Goal: Task Accomplishment & Management: Use online tool/utility

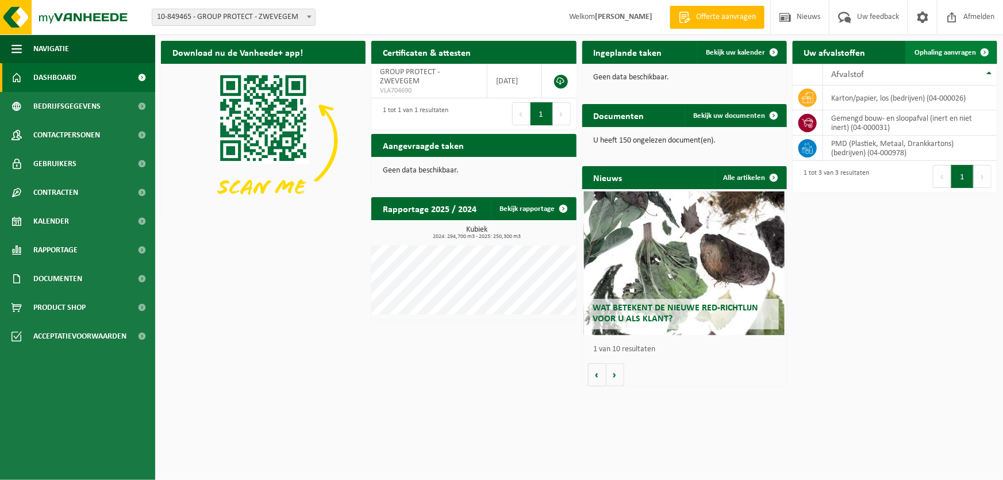
click at [954, 52] on span "Ophaling aanvragen" at bounding box center [946, 52] width 62 height 7
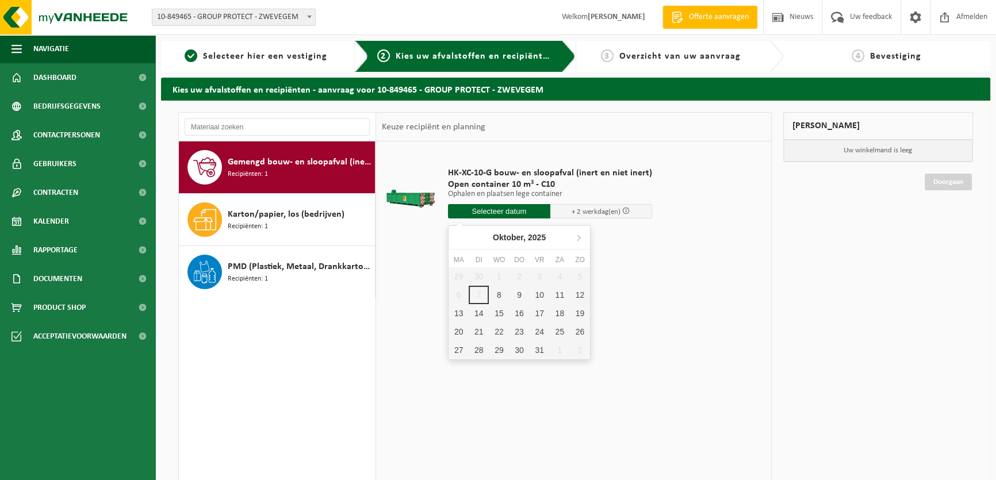
click at [527, 213] on input "text" at bounding box center [499, 211] width 102 height 14
click at [502, 290] on div "8" at bounding box center [499, 295] width 20 height 18
type input "Van 2025-10-08"
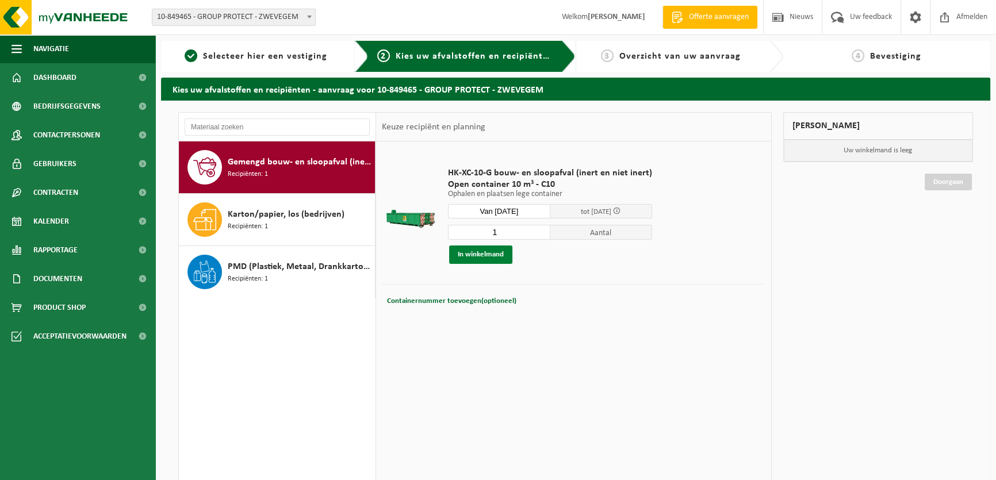
click at [494, 256] on button "In winkelmand" at bounding box center [480, 254] width 63 height 18
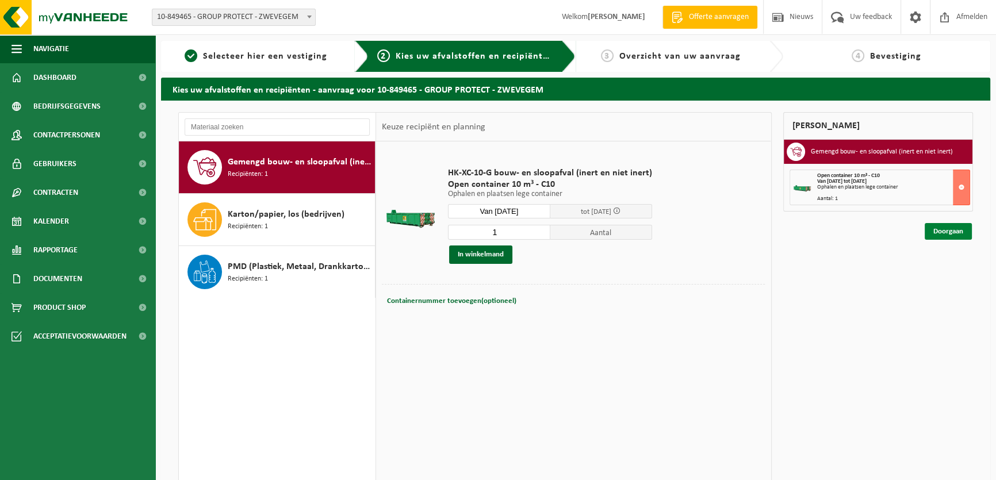
click at [945, 234] on link "Doorgaan" at bounding box center [947, 231] width 47 height 17
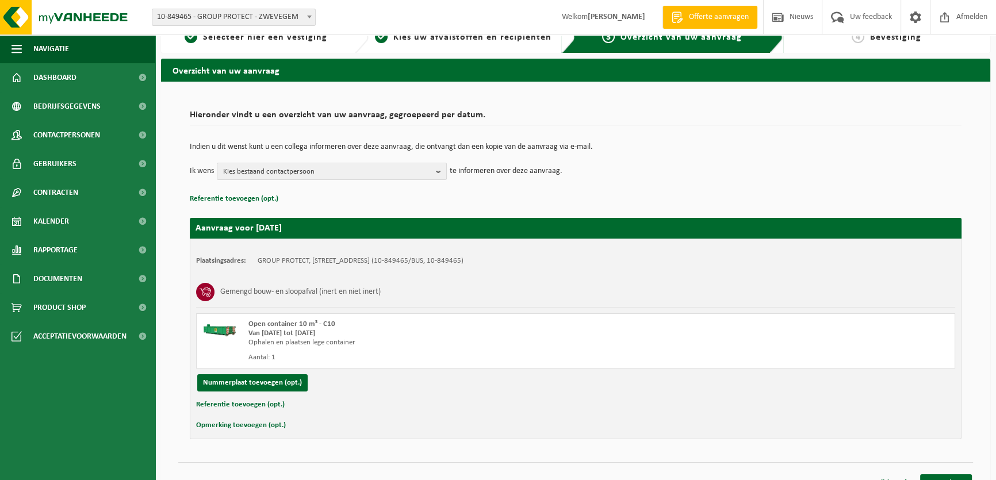
scroll to position [35, 0]
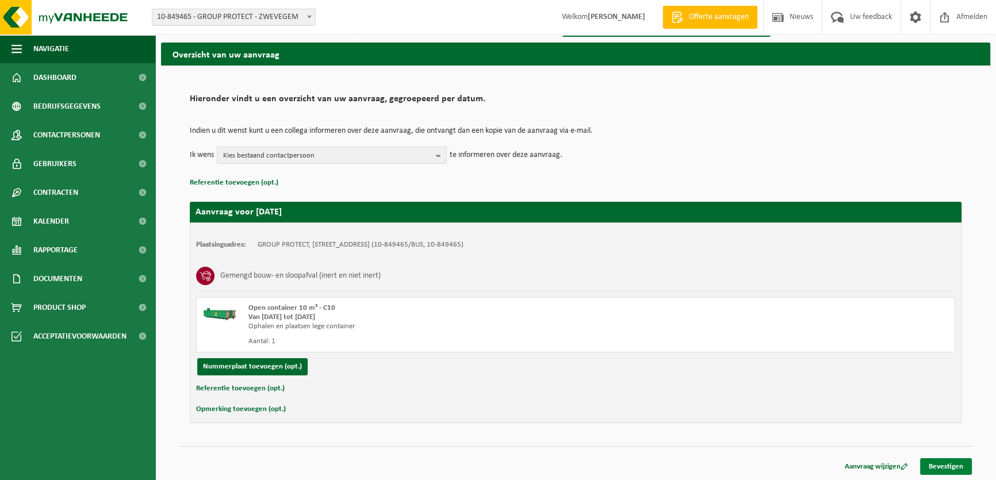
click at [935, 466] on link "Bevestigen" at bounding box center [946, 466] width 52 height 17
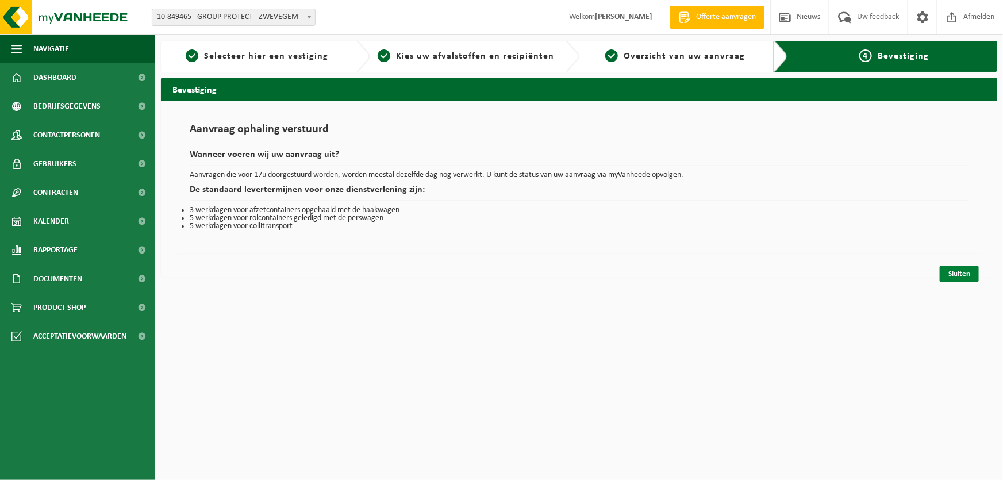
click at [951, 274] on link "Sluiten" at bounding box center [959, 274] width 39 height 17
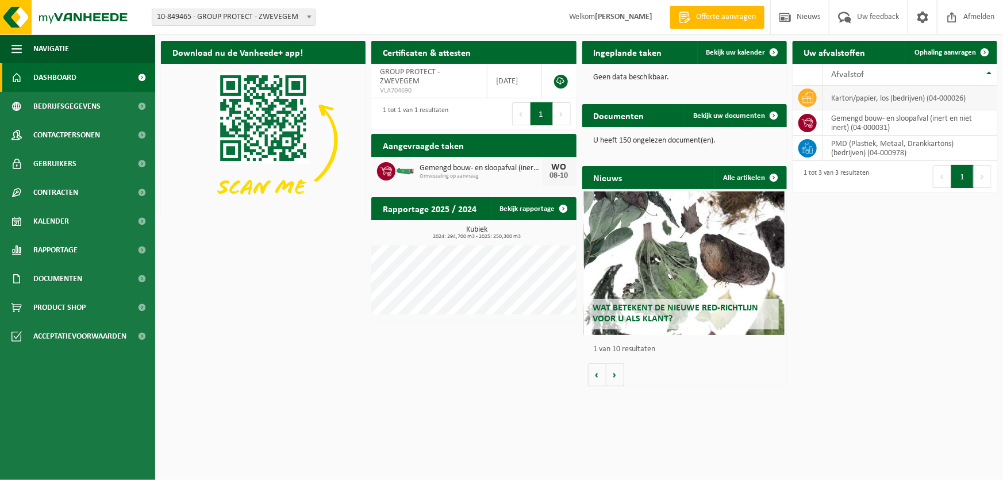
click at [863, 101] on td "karton/papier, los (bedrijven) (04-000026)" at bounding box center [910, 98] width 174 height 25
click at [811, 97] on icon at bounding box center [807, 97] width 11 height 11
click at [933, 56] on span "Ophaling aanvragen" at bounding box center [946, 52] width 62 height 7
click at [943, 53] on span "Ophaling aanvragen" at bounding box center [946, 52] width 62 height 7
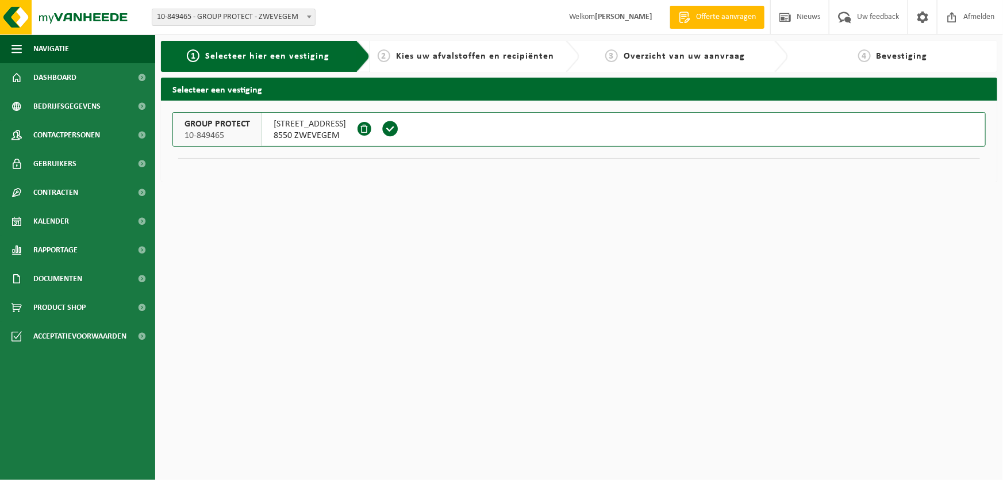
click at [262, 133] on div "ESSERSTRAAT 3 8550 ZWEVEGEM" at bounding box center [309, 129] width 95 height 33
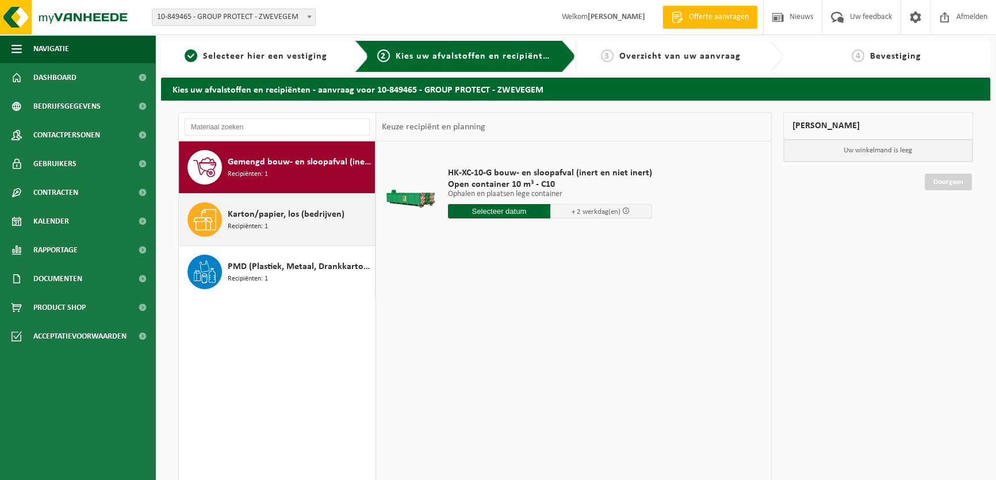
click at [290, 226] on div "Karton/papier, los (bedrijven) Recipiënten: 1" at bounding box center [300, 219] width 144 height 34
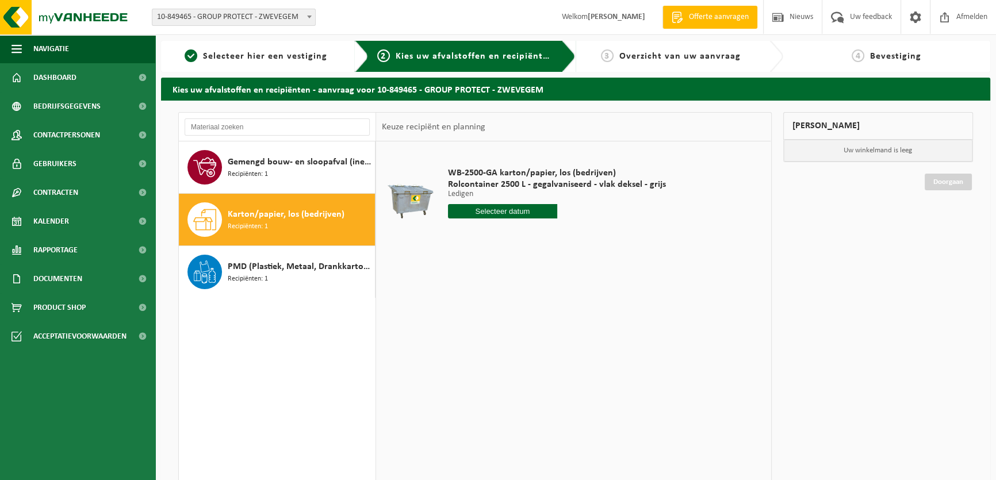
click at [485, 207] on input "text" at bounding box center [502, 211] width 109 height 14
click at [498, 295] on div "8" at bounding box center [499, 295] width 20 height 18
type input "Van 2025-10-08"
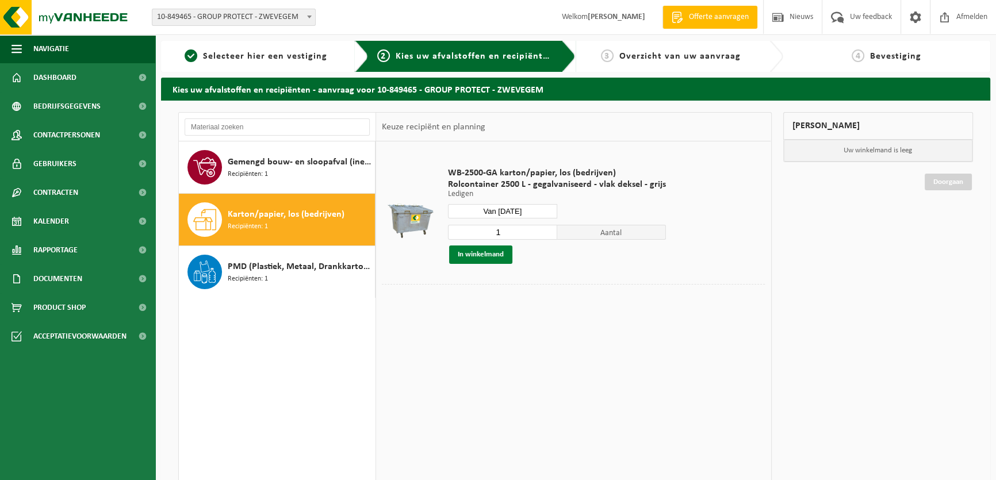
click at [486, 256] on button "In winkelmand" at bounding box center [480, 254] width 63 height 18
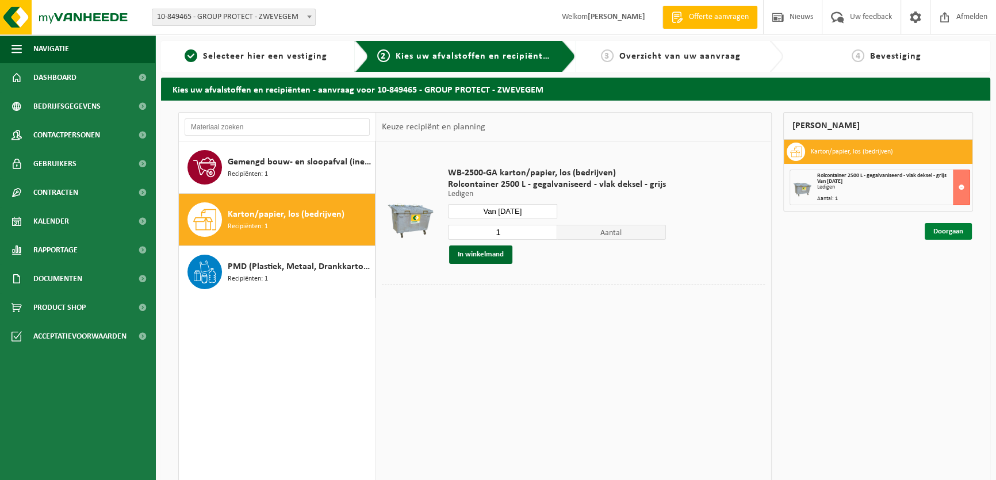
click at [943, 230] on link "Doorgaan" at bounding box center [947, 231] width 47 height 17
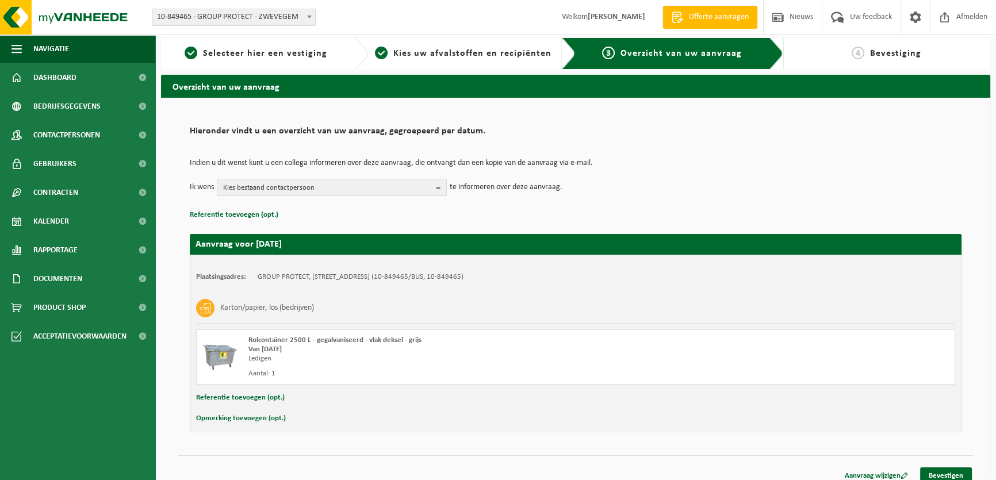
scroll to position [12, 0]
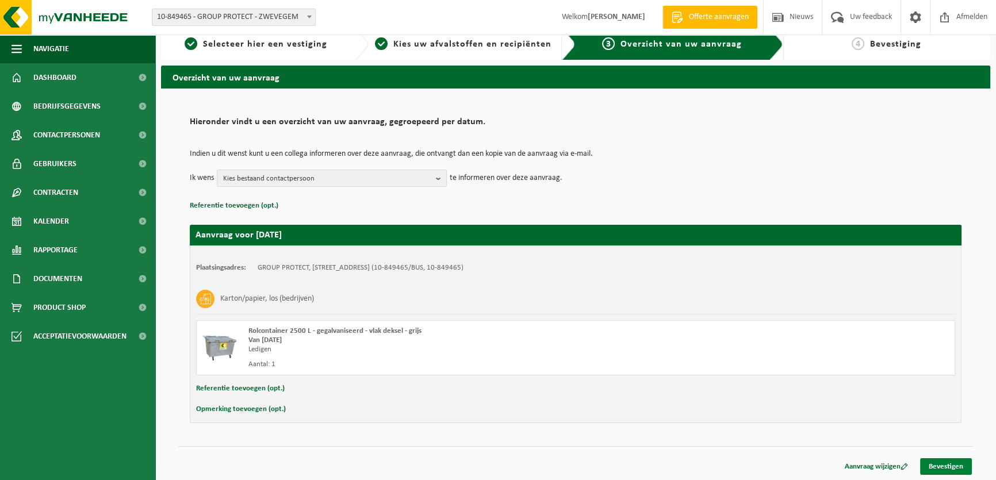
click at [932, 461] on link "Bevestigen" at bounding box center [946, 466] width 52 height 17
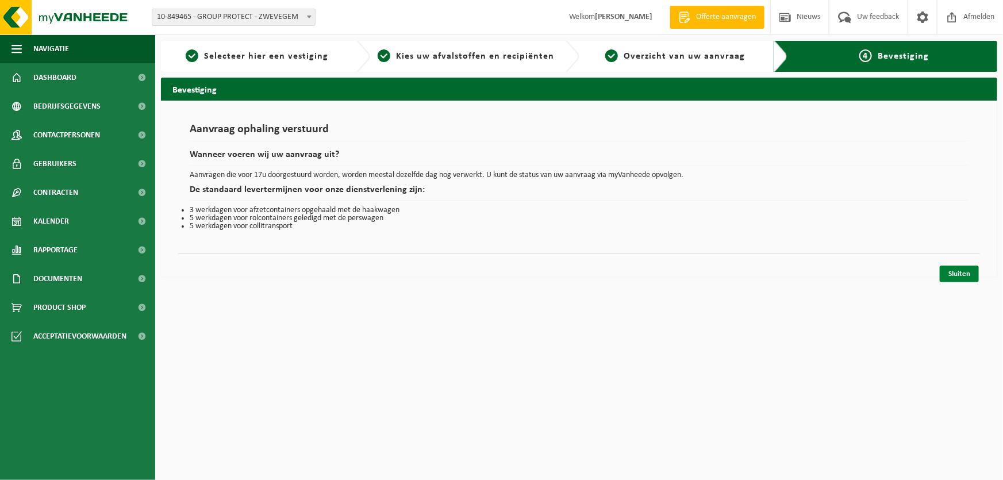
click at [952, 267] on link "Sluiten" at bounding box center [959, 274] width 39 height 17
